Goal: Transaction & Acquisition: Purchase product/service

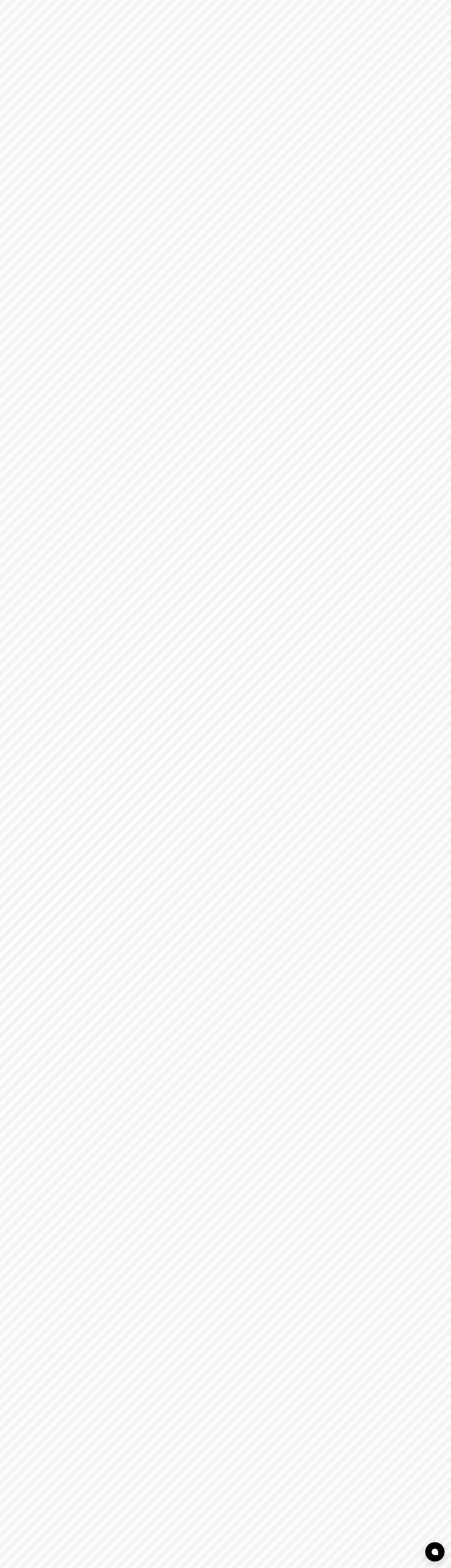
click at [252, 0] on html at bounding box center [226, 0] width 451 height 0
click at [420, 0] on html at bounding box center [226, 0] width 451 height 0
click at [73, 0] on html at bounding box center [226, 0] width 451 height 0
click at [2, 0] on html at bounding box center [226, 0] width 451 height 0
